Goal: Navigation & Orientation: Find specific page/section

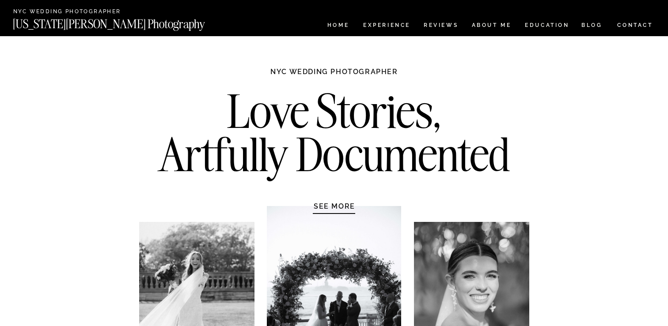
click at [361, 72] on h1 "NYC WEDDING PHOTOGRAPHER" at bounding box center [334, 76] width 166 height 18
click at [330, 72] on h1 "NYC WEDDING PHOTOGRAPHER" at bounding box center [334, 76] width 166 height 18
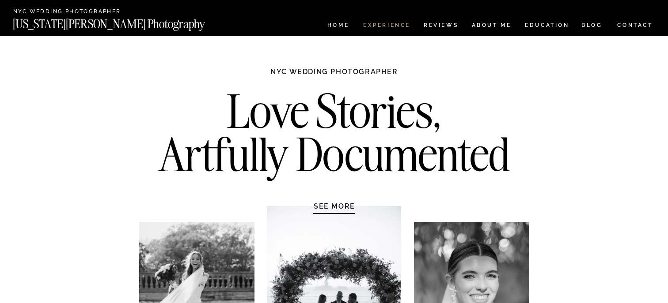
click at [380, 28] on nav "Experience" at bounding box center [386, 27] width 46 height 8
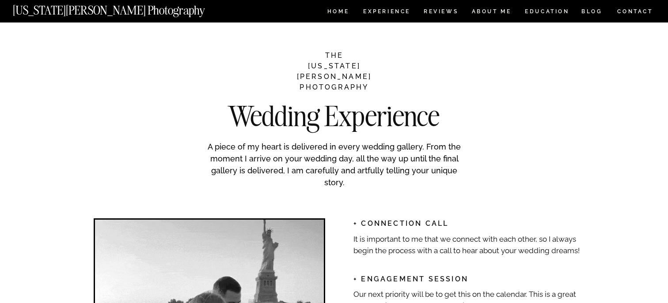
scroll to position [1183, 0]
